Goal: Information Seeking & Learning: Learn about a topic

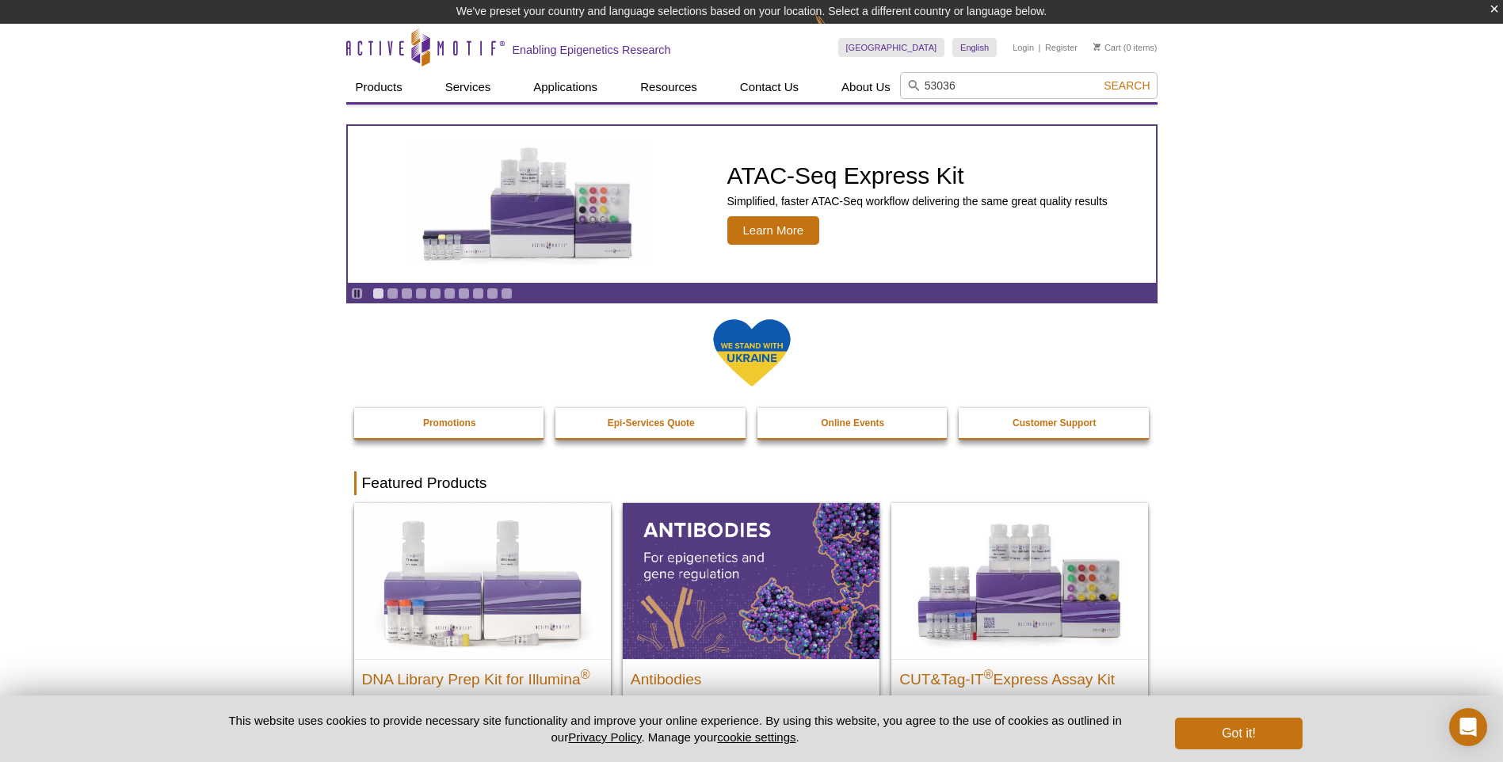
type input "53036"
click at [1099, 78] on button "Search" at bounding box center [1126, 85] width 55 height 14
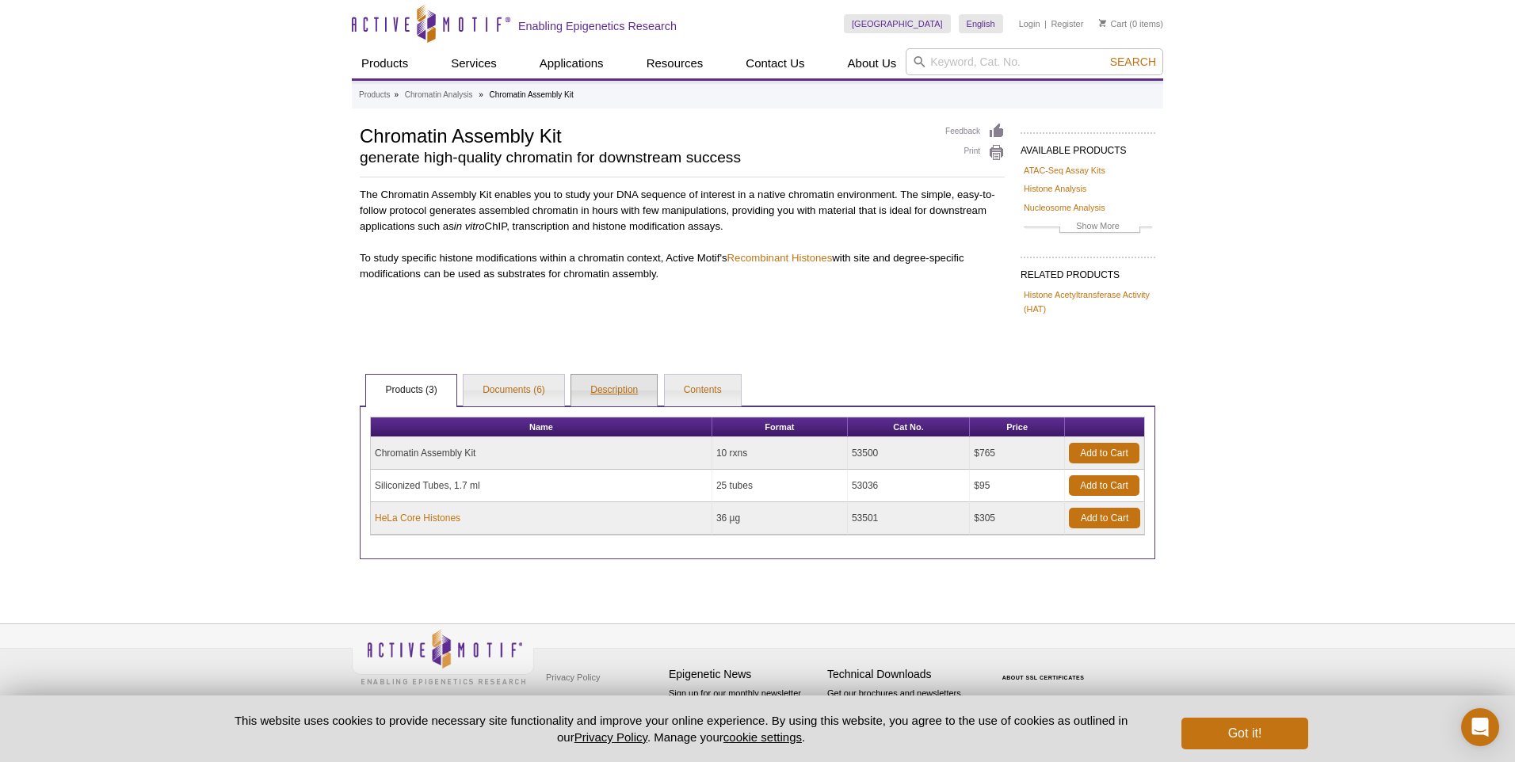
click at [624, 387] on link "Description" at bounding box center [614, 391] width 86 height 32
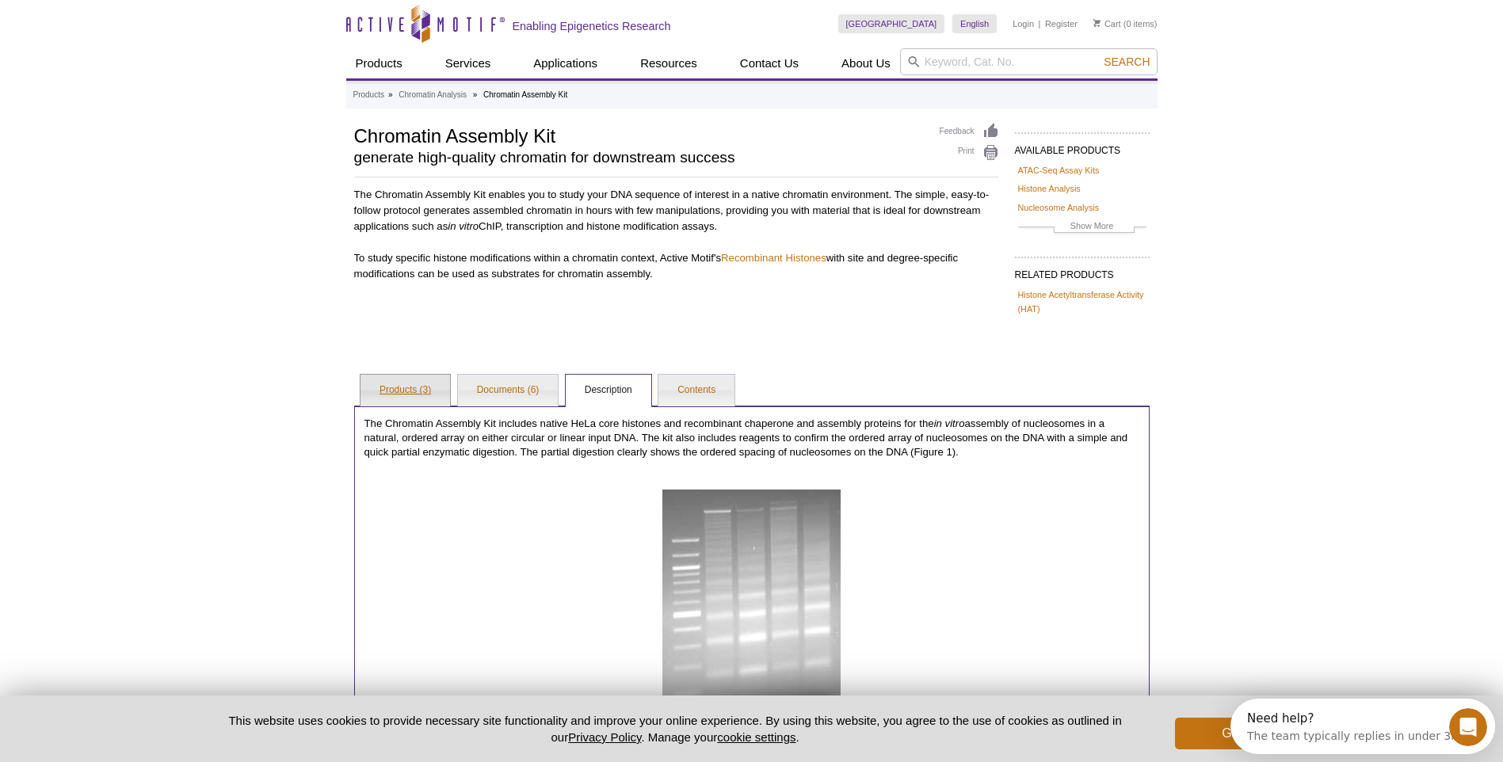
click at [402, 385] on link "Products (3)" at bounding box center [405, 391] width 90 height 32
